Goal: Task Accomplishment & Management: Manage account settings

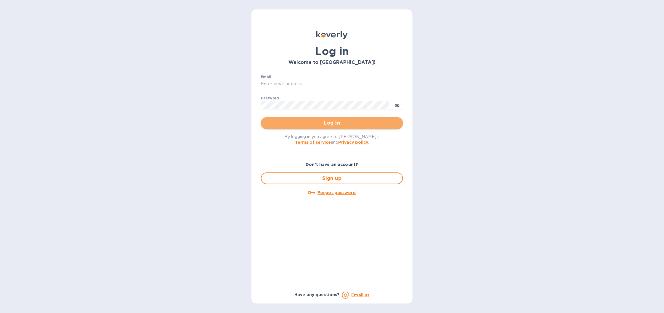
click at [343, 126] on span "Log in" at bounding box center [332, 123] width 133 height 7
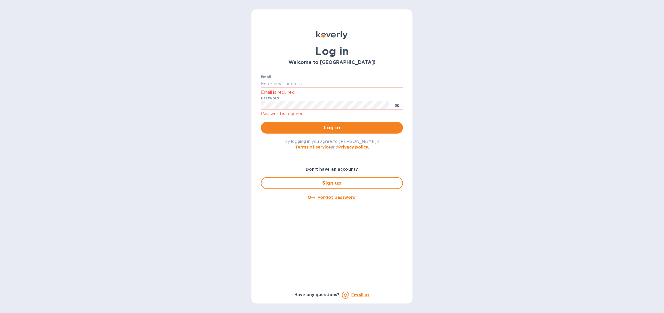
type input "[EMAIL_ADDRESS][DOMAIN_NAME]"
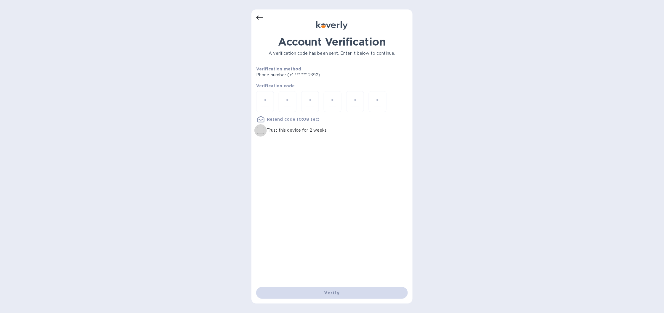
click at [261, 131] on input "Trust this device for 2 weeks" at bounding box center [260, 130] width 12 height 12
checkbox input "true"
click at [263, 102] on input "number" at bounding box center [265, 101] width 8 height 11
type input "2"
type input "0"
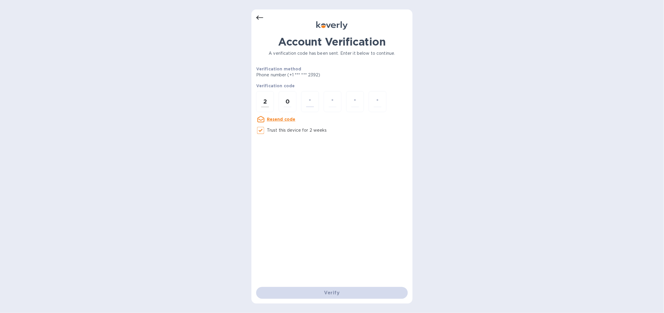
type input "3"
type input "1"
type input "5"
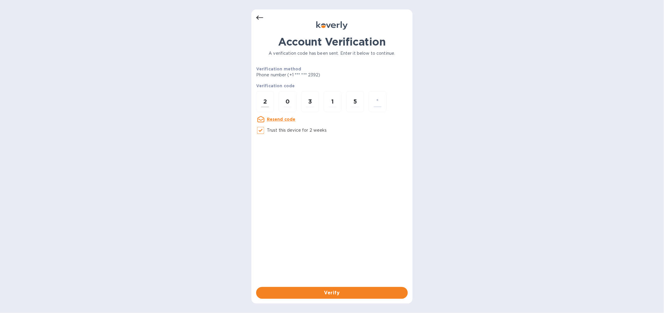
type input "4"
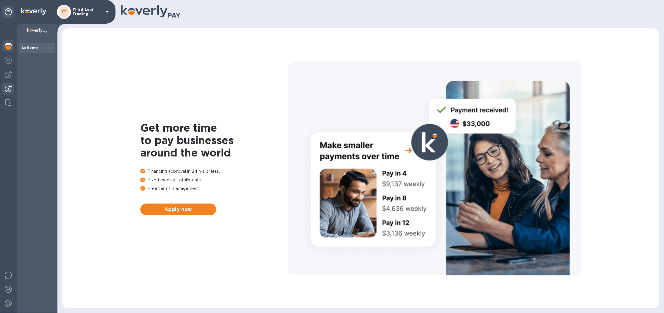
click at [7, 86] on img at bounding box center [8, 88] width 7 height 7
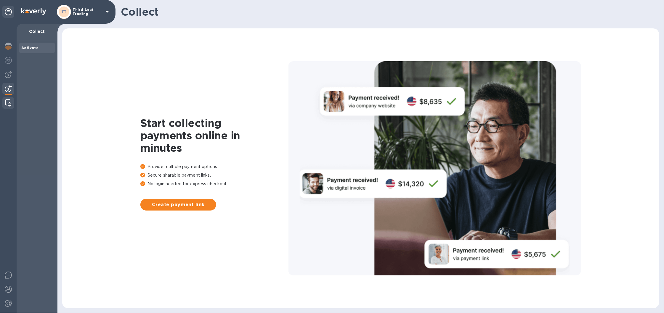
click at [7, 105] on img at bounding box center [8, 102] width 6 height 7
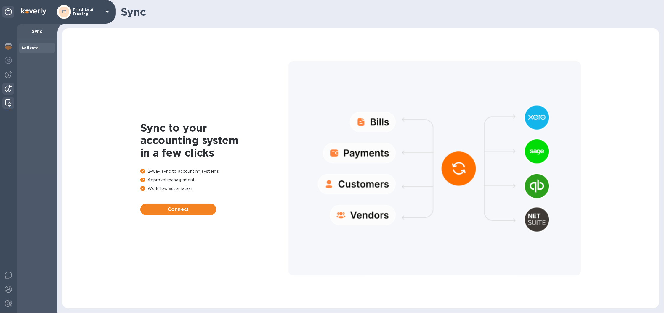
click at [9, 93] on div at bounding box center [8, 89] width 12 height 13
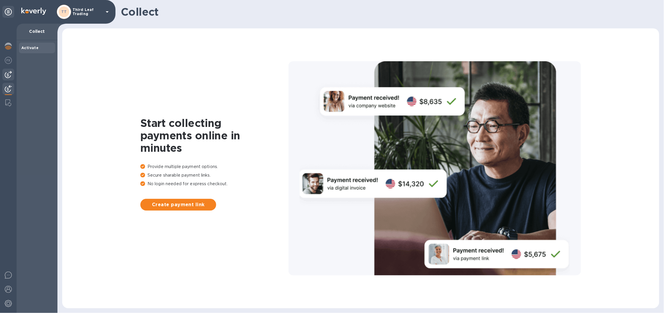
click at [5, 69] on div at bounding box center [8, 75] width 12 height 12
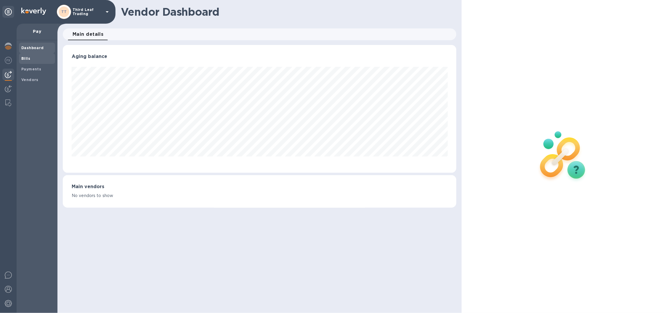
scroll to position [128, 393]
click at [27, 59] on b "Bills" at bounding box center [25, 58] width 9 height 4
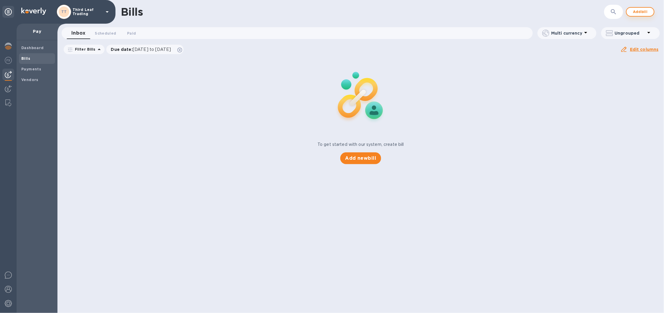
click at [641, 10] on span "Add bill" at bounding box center [640, 11] width 18 height 7
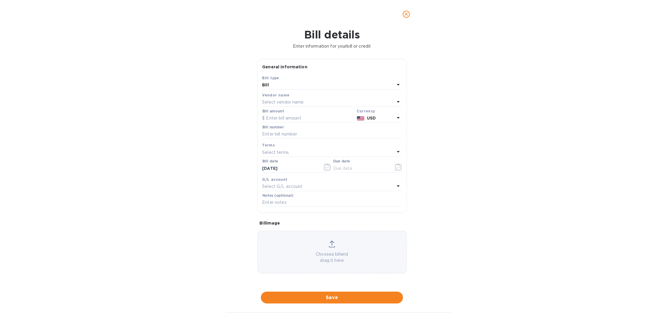
click at [337, 248] on div "Choose a bill and drag it here" at bounding box center [332, 252] width 149 height 23
drag, startPoint x: 478, startPoint y: 93, endPoint x: 449, endPoint y: 93, distance: 28.1
click at [477, 93] on div "Bill details Enter information for your bill or credit General information Save…" at bounding box center [332, 170] width 664 height 285
click at [303, 102] on p "Select vendor name" at bounding box center [282, 102] width 41 height 6
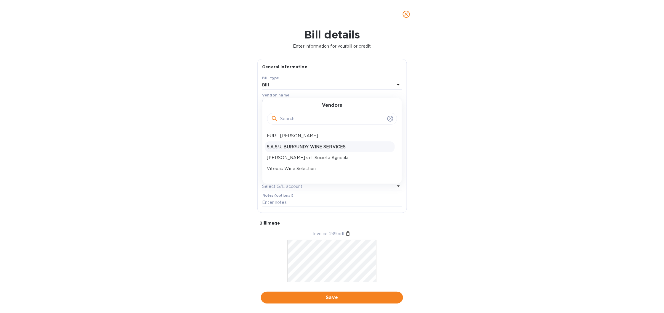
click at [315, 148] on p "S.A.S.U. BURGUNDY WINE SERVICES" at bounding box center [329, 147] width 125 height 6
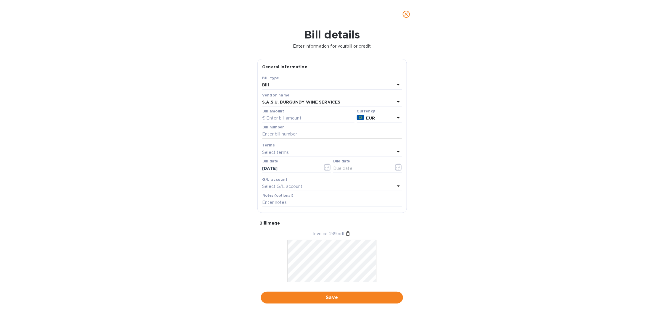
click at [293, 136] on input "text" at bounding box center [331, 134] width 139 height 9
click at [291, 120] on input "text" at bounding box center [308, 118] width 92 height 9
type input "1,568.25"
click at [317, 133] on input "text" at bounding box center [331, 134] width 139 height 9
type input "f"
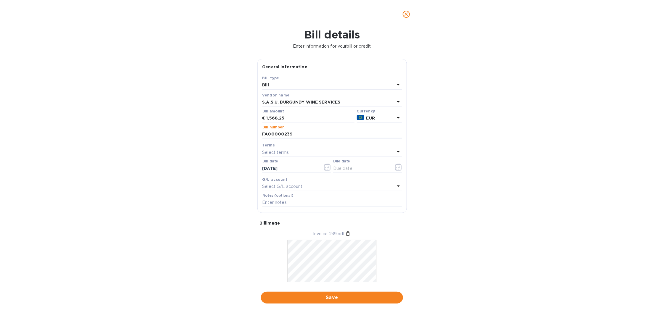
type input "FA00000239"
click at [294, 150] on div "Select terms" at bounding box center [328, 152] width 132 height 8
click at [277, 187] on p "NET 30" at bounding box center [329, 186] width 125 height 6
type input "10/04/2025"
click at [289, 169] on input "09/04/2025" at bounding box center [290, 168] width 56 height 9
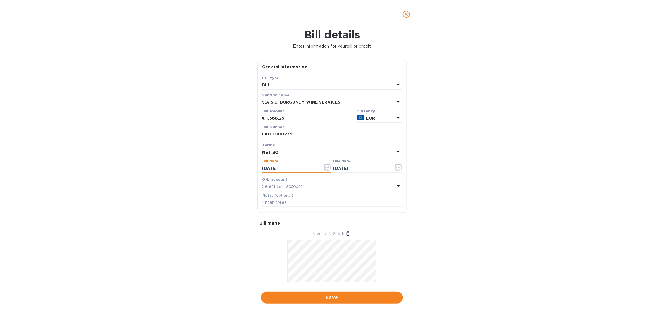
click at [324, 167] on icon "button" at bounding box center [327, 167] width 7 height 7
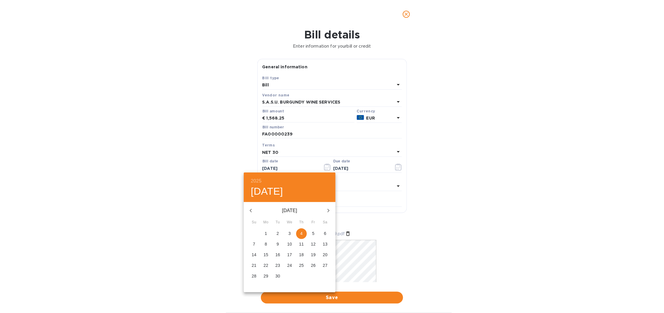
click at [250, 208] on icon "button" at bounding box center [250, 210] width 7 height 7
click at [254, 210] on icon "button" at bounding box center [250, 210] width 7 height 7
click at [313, 266] on p "27" at bounding box center [313, 266] width 5 height 6
type input "06/27/2025"
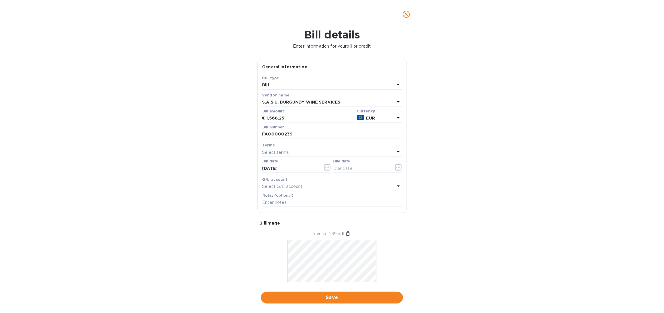
click at [310, 149] on div "Select terms" at bounding box center [328, 152] width 132 height 8
click at [279, 198] on p "NET 60" at bounding box center [329, 197] width 125 height 6
type input "08/26/2025"
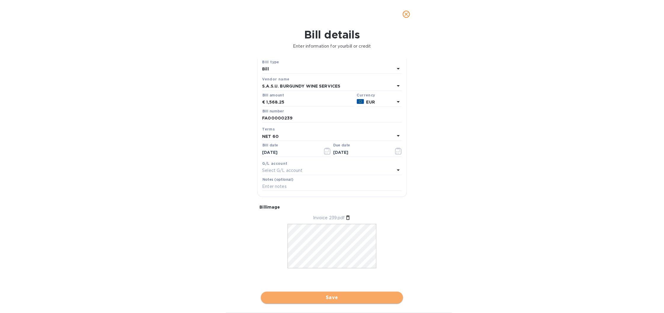
click at [387, 298] on span "Save" at bounding box center [332, 297] width 133 height 7
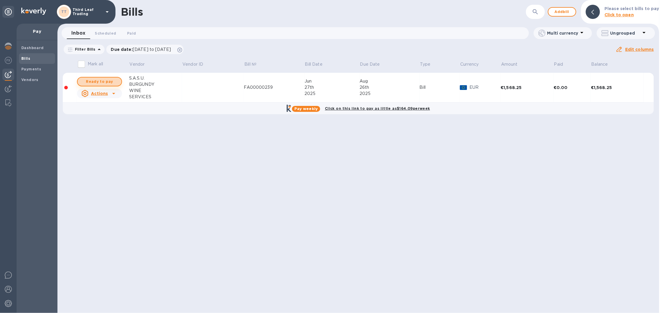
click at [102, 83] on span "Ready to pay" at bounding box center [99, 81] width 34 height 7
checkbox input "true"
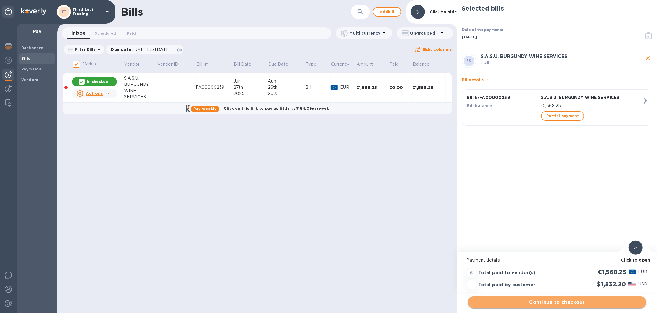
click at [560, 304] on span "Continue to checkout" at bounding box center [557, 302] width 169 height 7
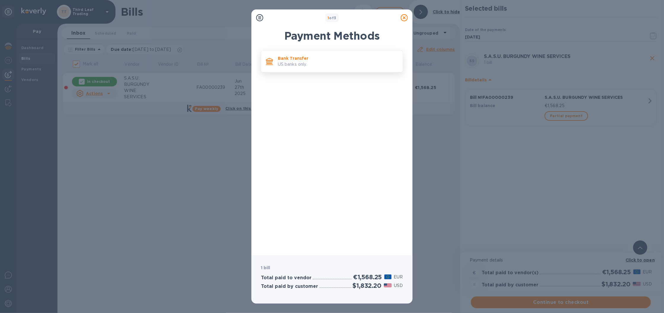
click at [293, 56] on p "Bank Transfer" at bounding box center [338, 58] width 120 height 6
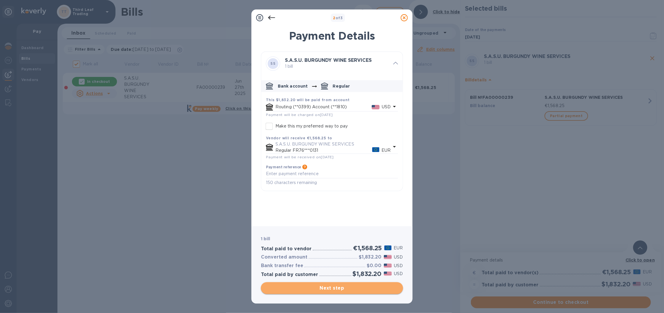
click at [335, 289] on span "Next step" at bounding box center [332, 288] width 133 height 7
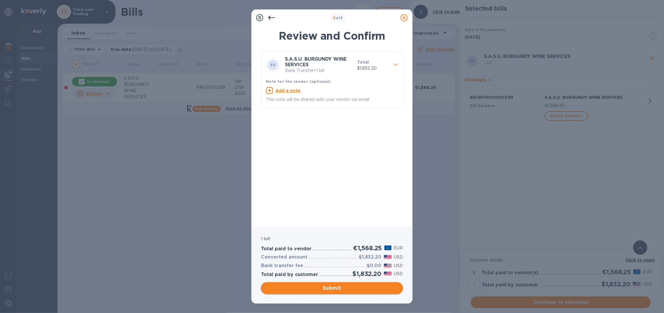
click at [326, 290] on span "Submit" at bounding box center [332, 288] width 133 height 7
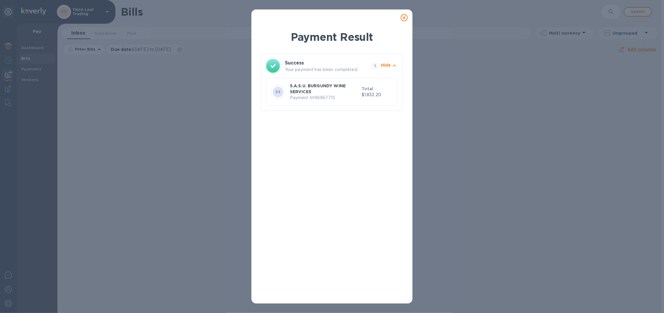
click at [406, 16] on icon at bounding box center [404, 17] width 7 height 7
